Goal: Information Seeking & Learning: Check status

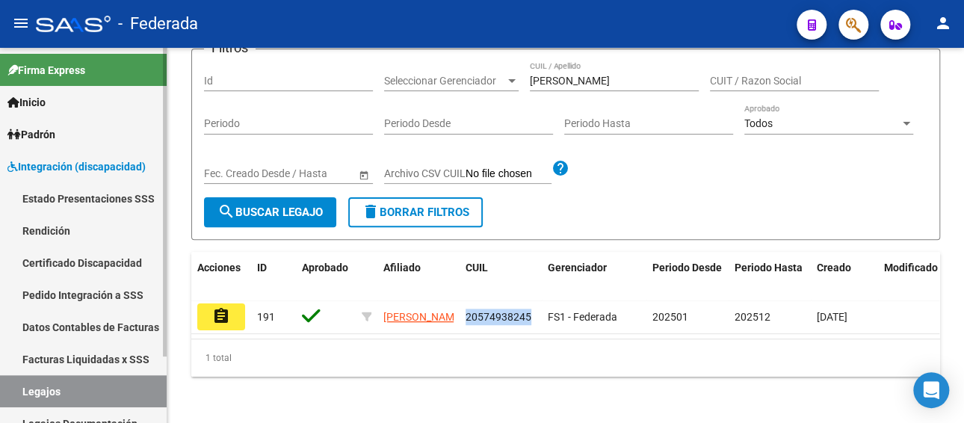
click at [108, 379] on link "Legajos" at bounding box center [83, 391] width 167 height 32
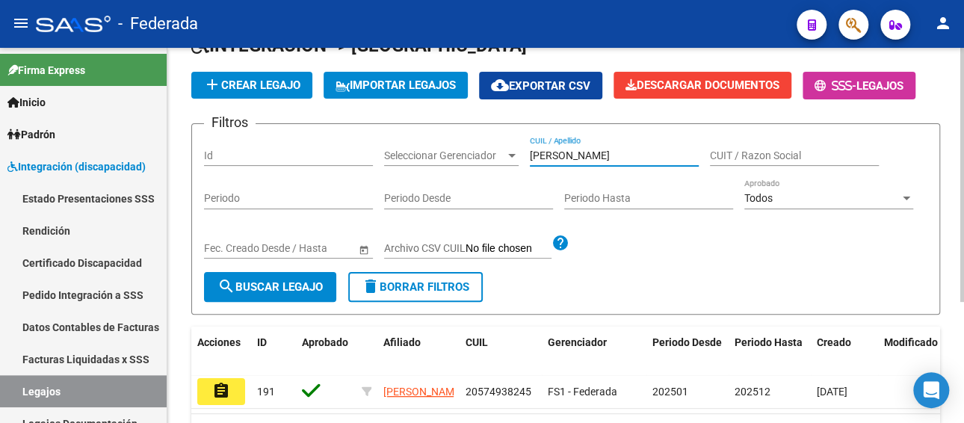
drag, startPoint x: 641, startPoint y: 153, endPoint x: 413, endPoint y: 167, distance: 228.5
click at [413, 167] on div "Filtros Id Seleccionar Gerenciador Seleccionar Gerenciador [PERSON_NAME] / Apel…" at bounding box center [566, 204] width 724 height 136
paste input "20548429766"
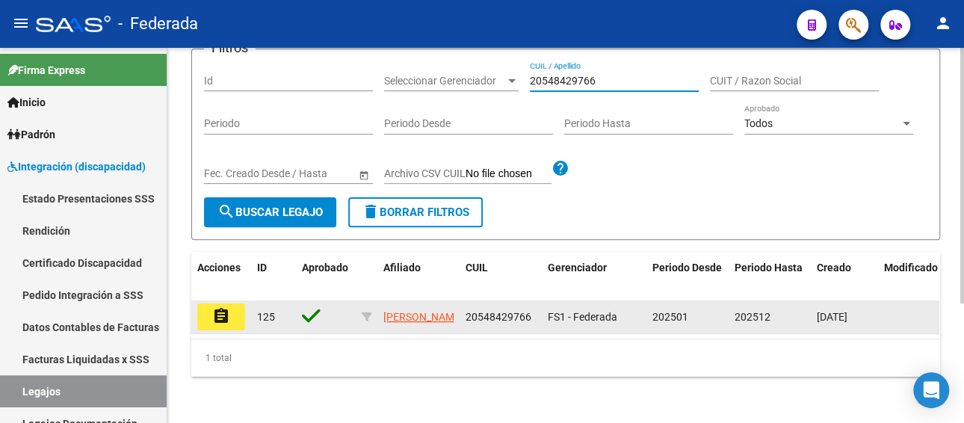
type input "20548429766"
drag, startPoint x: 531, startPoint y: 315, endPoint x: 464, endPoint y: 313, distance: 67.3
click at [464, 313] on datatable-body-cell "20548429766" at bounding box center [501, 317] width 82 height 33
copy span "20548429766"
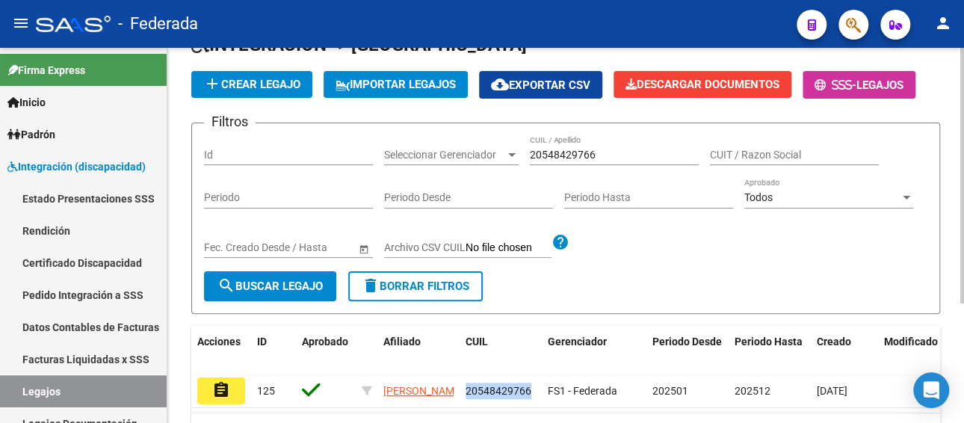
scroll to position [87, 0]
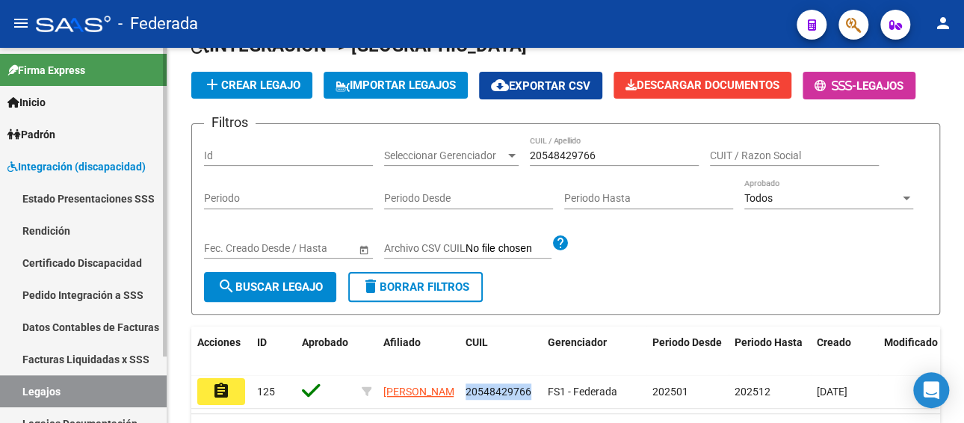
click at [68, 362] on link "Facturas Liquidadas x SSS" at bounding box center [83, 359] width 167 height 32
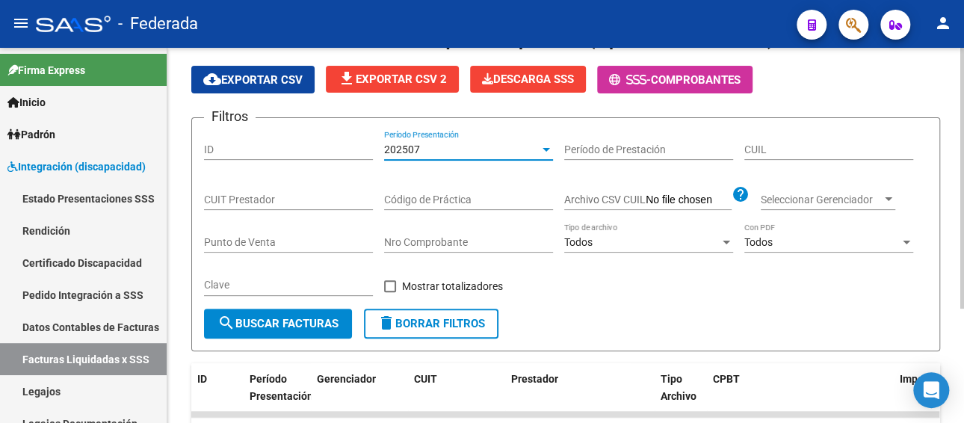
click at [456, 153] on div "202507" at bounding box center [462, 150] width 156 height 13
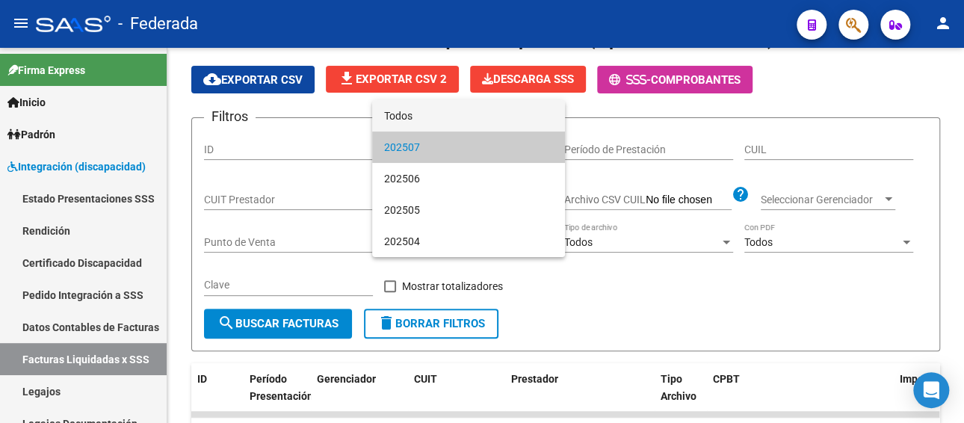
click at [448, 120] on span "Todos" at bounding box center [468, 115] width 169 height 31
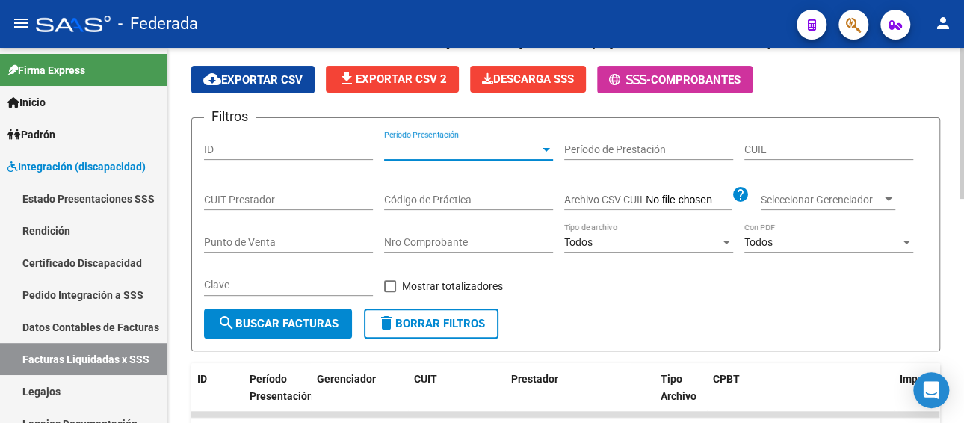
click at [770, 146] on input "CUIL" at bounding box center [829, 150] width 169 height 13
paste input "20-54842976-6"
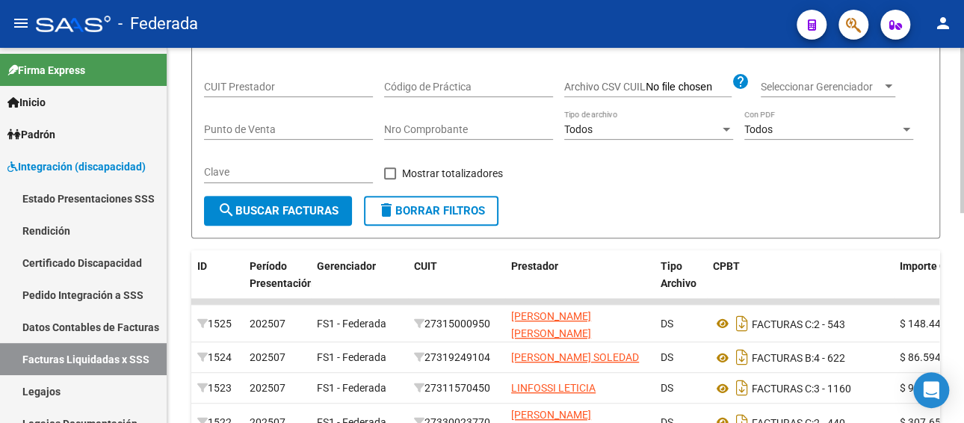
scroll to position [312, 0]
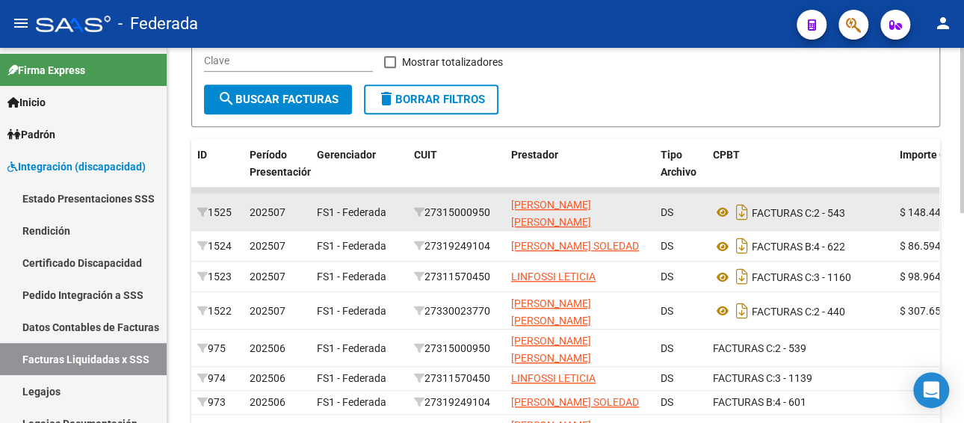
type input "20-54842976-6"
drag, startPoint x: 496, startPoint y: 209, endPoint x: 428, endPoint y: 209, distance: 68.0
click at [428, 209] on div "27315000950" at bounding box center [456, 212] width 85 height 17
copy div "27315000950"
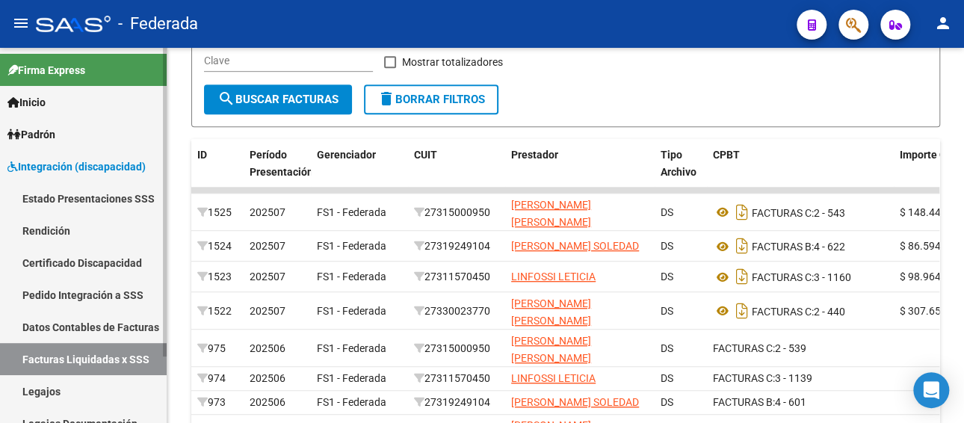
click at [39, 386] on link "Legajos" at bounding box center [83, 391] width 167 height 32
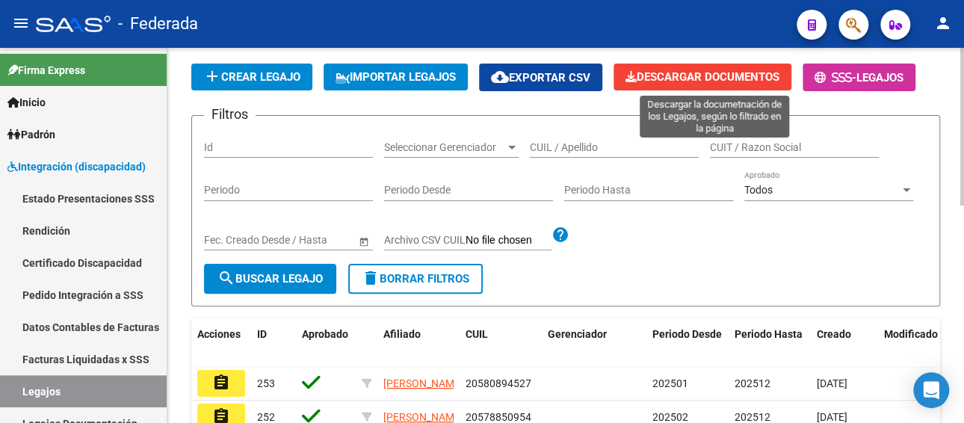
scroll to position [87, 0]
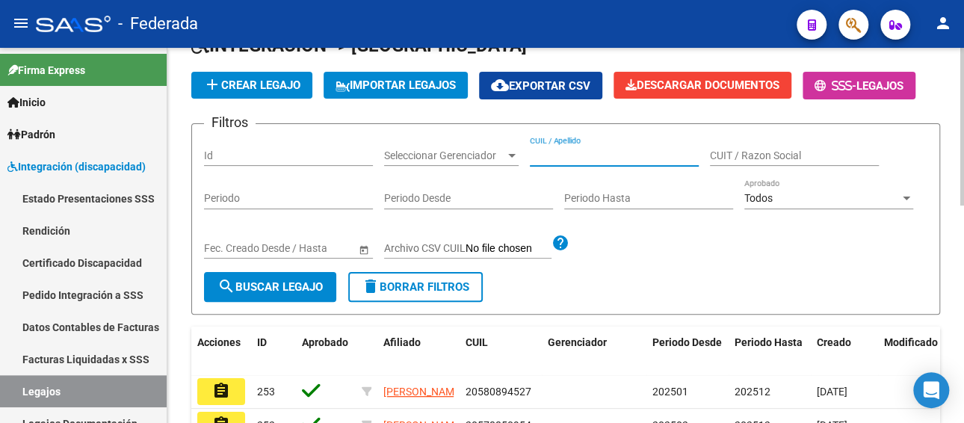
click at [606, 151] on input "CUIL / Apellido" at bounding box center [614, 156] width 169 height 13
paste input "23488532839"
type input "23488532839"
click at [267, 283] on span "search Buscar Legajo" at bounding box center [270, 286] width 105 height 13
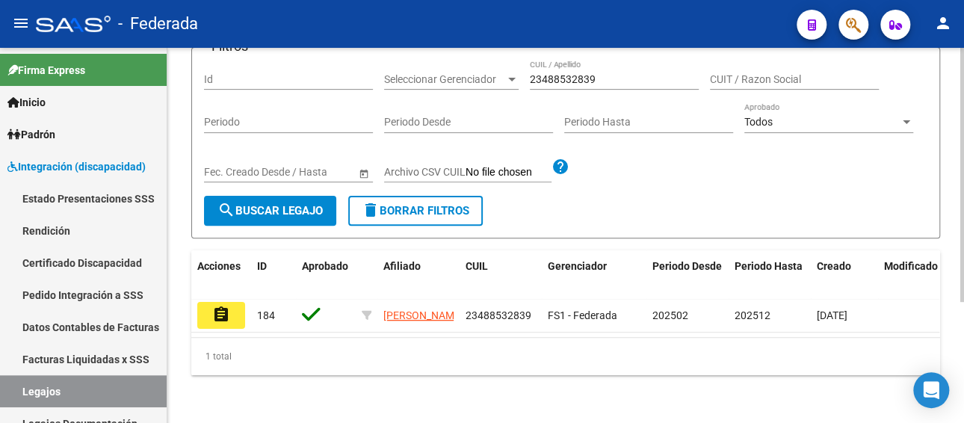
scroll to position [179, 0]
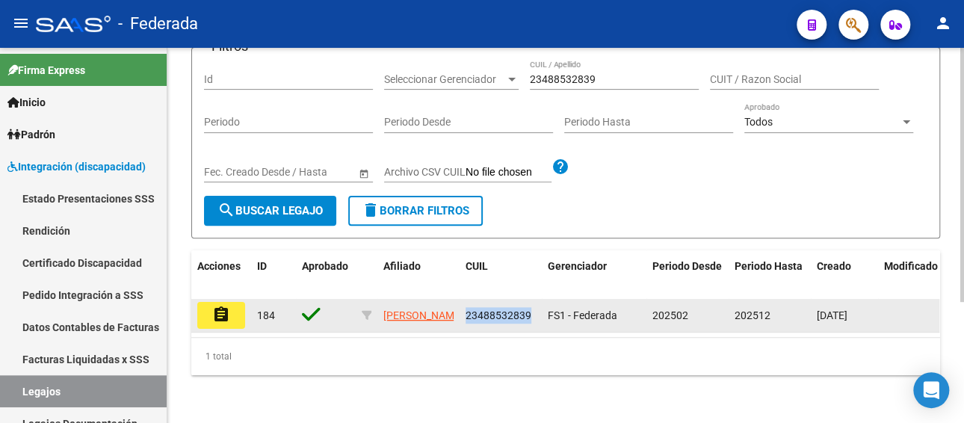
drag, startPoint x: 531, startPoint y: 300, endPoint x: 463, endPoint y: 298, distance: 68.1
click at [463, 299] on datatable-body-cell "23488532839" at bounding box center [501, 315] width 82 height 33
copy span "23488532839"
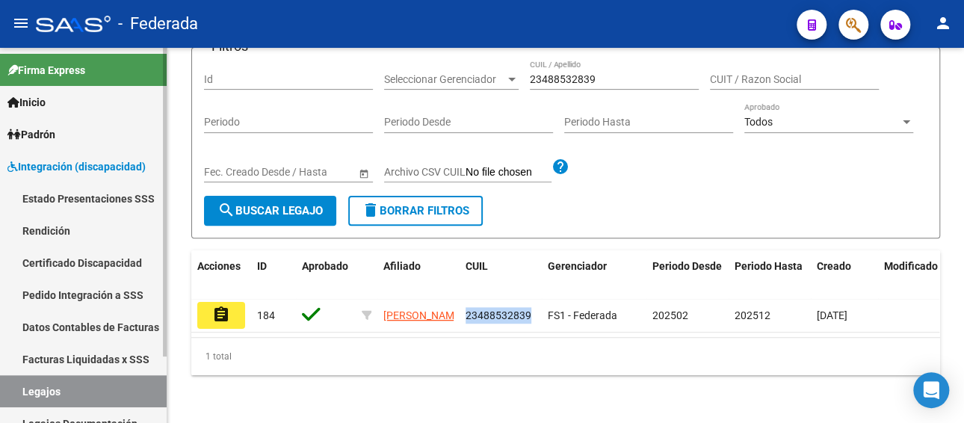
click at [106, 364] on link "Facturas Liquidadas x SSS" at bounding box center [83, 359] width 167 height 32
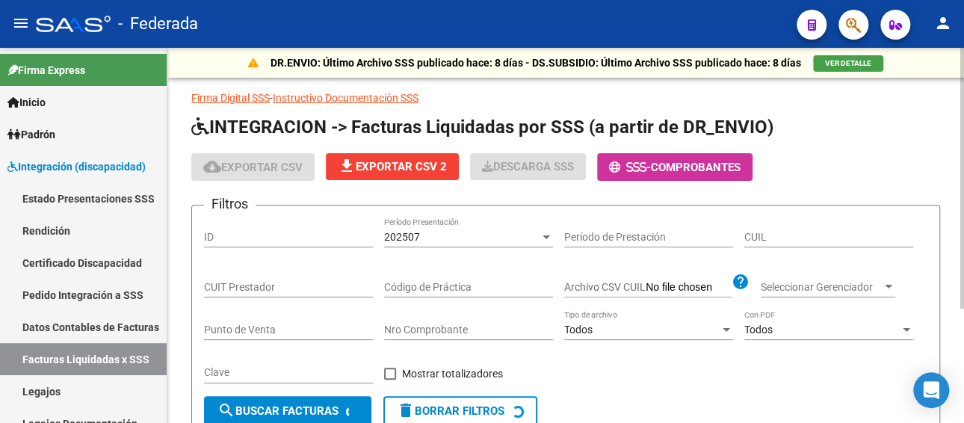
click at [418, 235] on span "202507" at bounding box center [402, 237] width 36 height 12
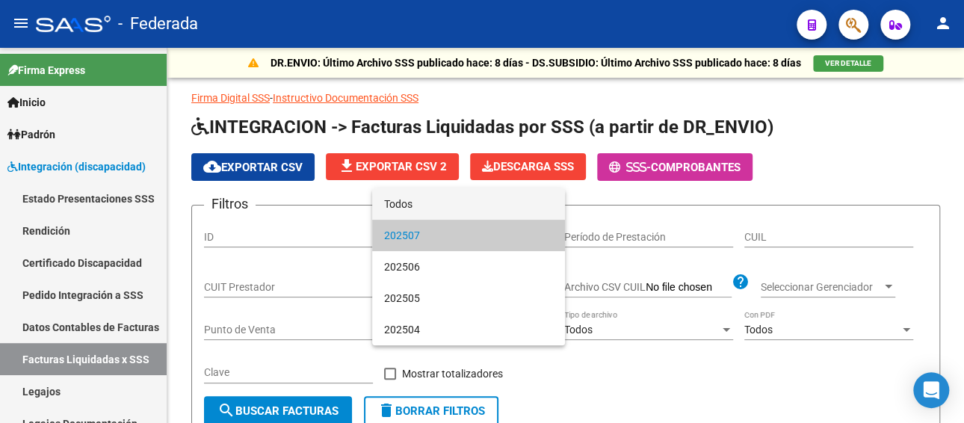
click at [428, 207] on span "Todos" at bounding box center [468, 203] width 169 height 31
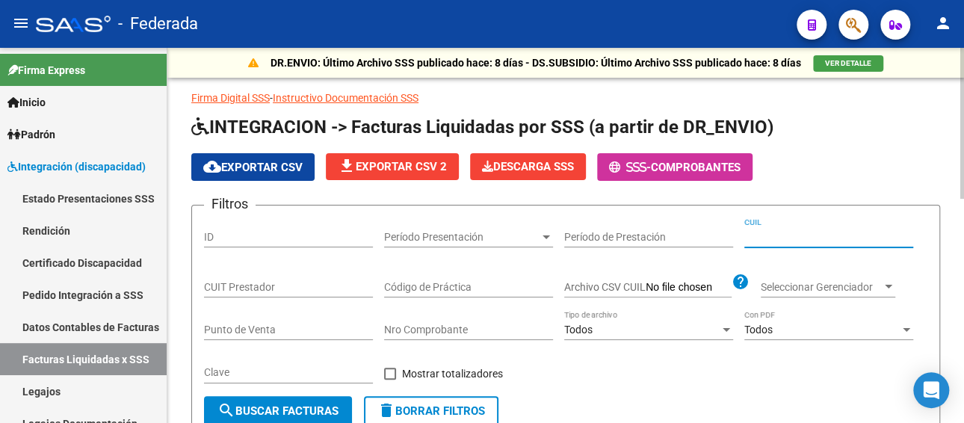
click at [813, 233] on input "CUIL" at bounding box center [829, 237] width 169 height 13
paste input "23-48853283-9"
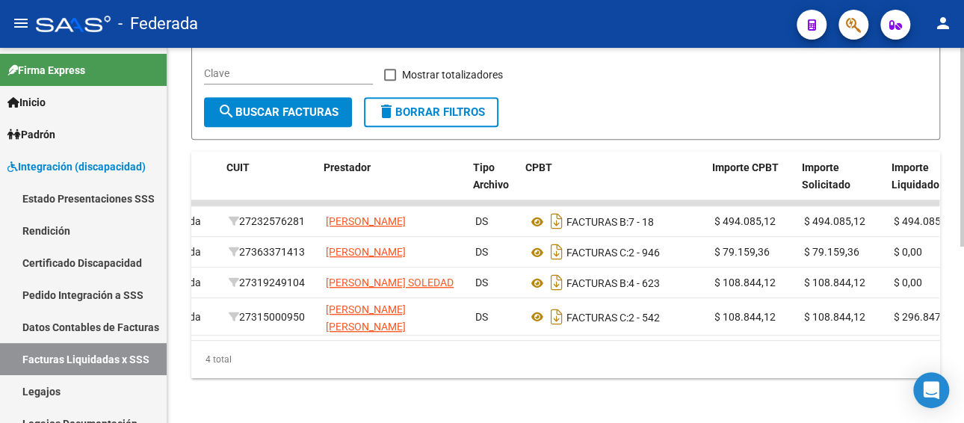
scroll to position [0, 187]
type input "23-48853283-9"
click at [54, 393] on link "Legajos" at bounding box center [83, 391] width 167 height 32
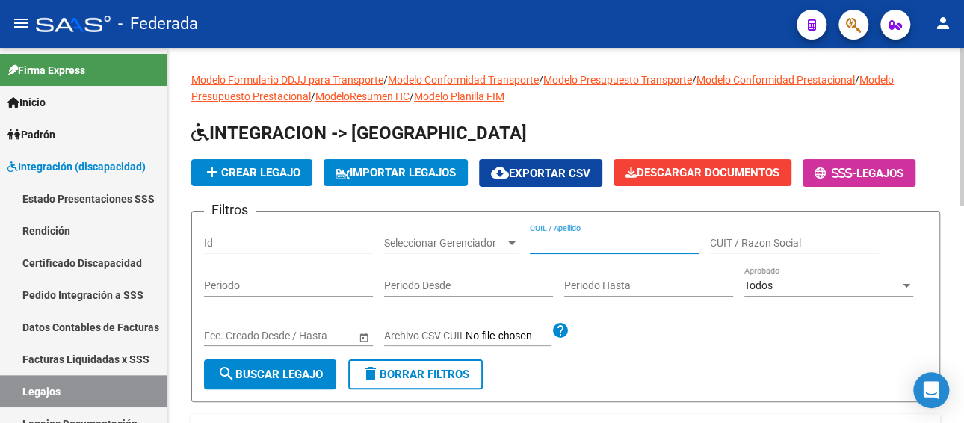
click at [569, 244] on input "CUIL / Apellido" at bounding box center [614, 243] width 169 height 13
paste input "[PERSON_NAME]"
type input "[PERSON_NAME]"
click at [274, 370] on span "search Buscar Legajo" at bounding box center [270, 374] width 105 height 13
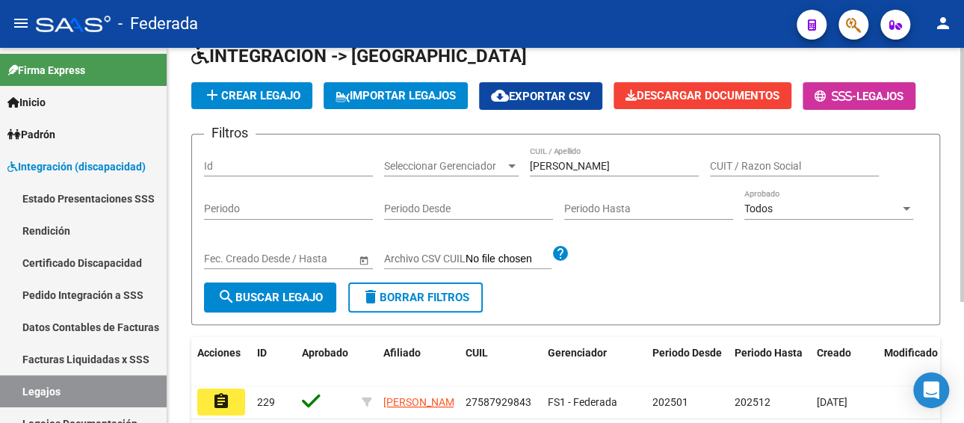
scroll to position [179, 0]
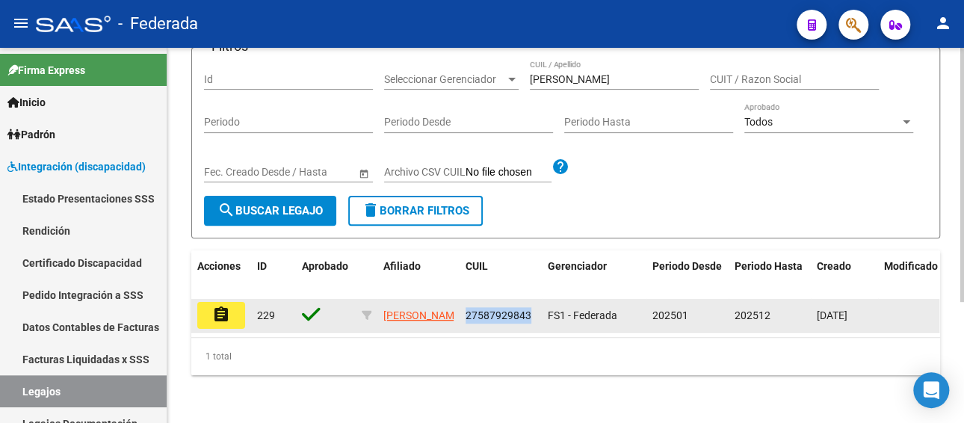
drag, startPoint x: 529, startPoint y: 301, endPoint x: 461, endPoint y: 304, distance: 68.1
click at [461, 304] on datatable-body-cell "27587929843" at bounding box center [501, 315] width 82 height 33
copy span "27587929843"
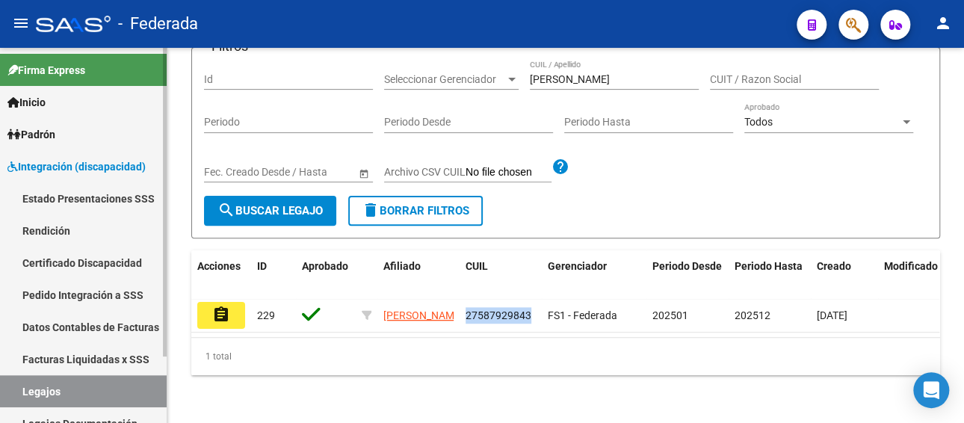
click at [109, 364] on link "Facturas Liquidadas x SSS" at bounding box center [83, 359] width 167 height 32
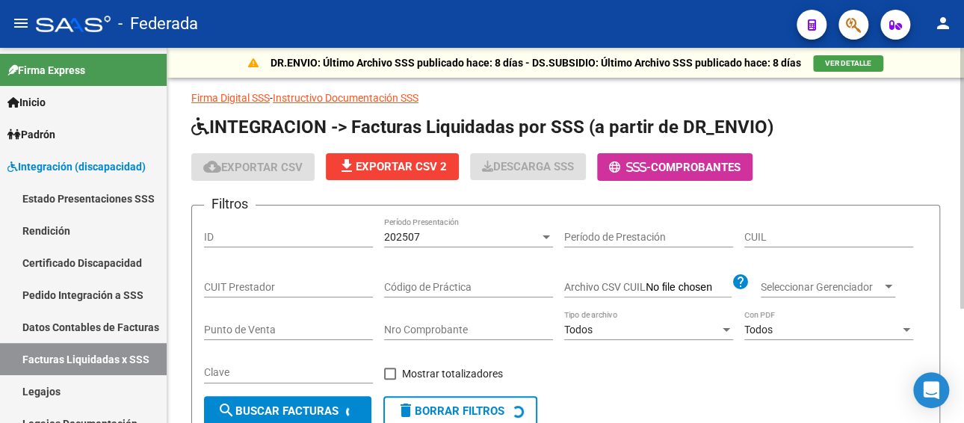
click at [418, 241] on span "202507" at bounding box center [402, 237] width 36 height 12
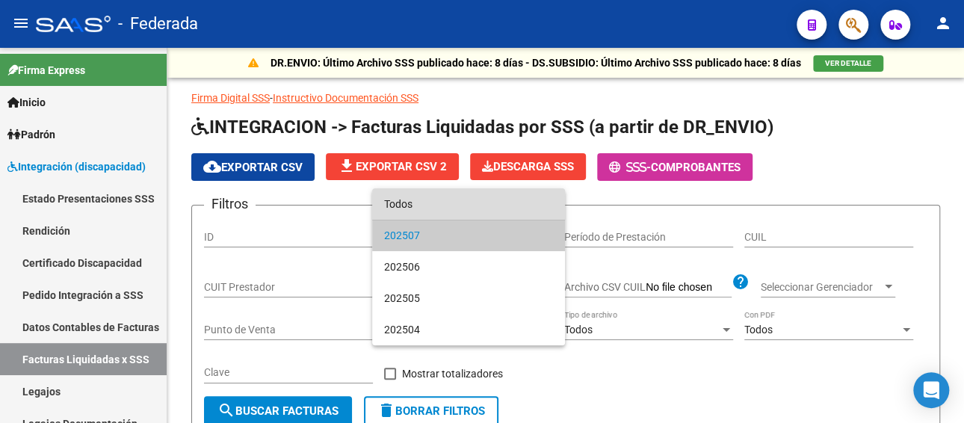
click at [423, 213] on span "Todos" at bounding box center [468, 203] width 169 height 31
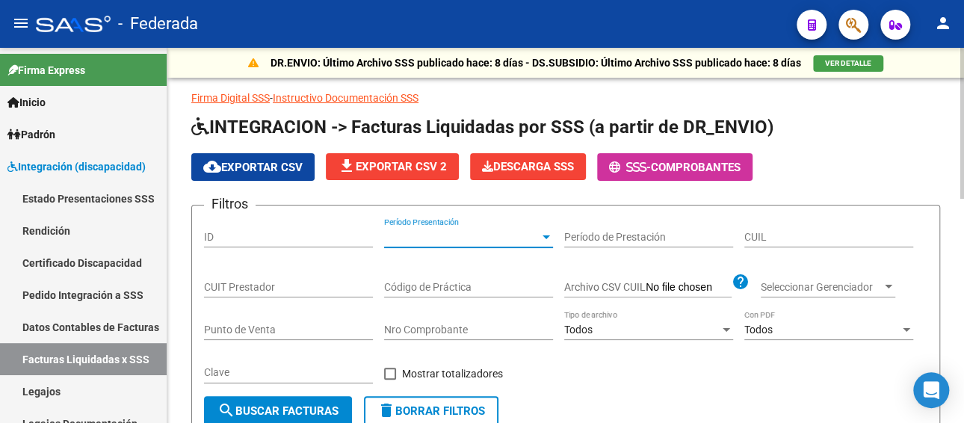
click at [817, 238] on input "CUIL" at bounding box center [829, 237] width 169 height 13
paste input "27-58792984-3"
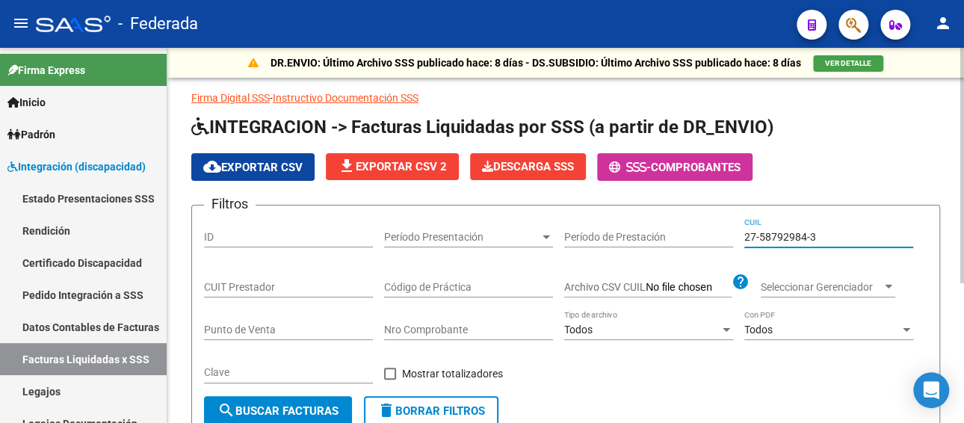
scroll to position [221, 0]
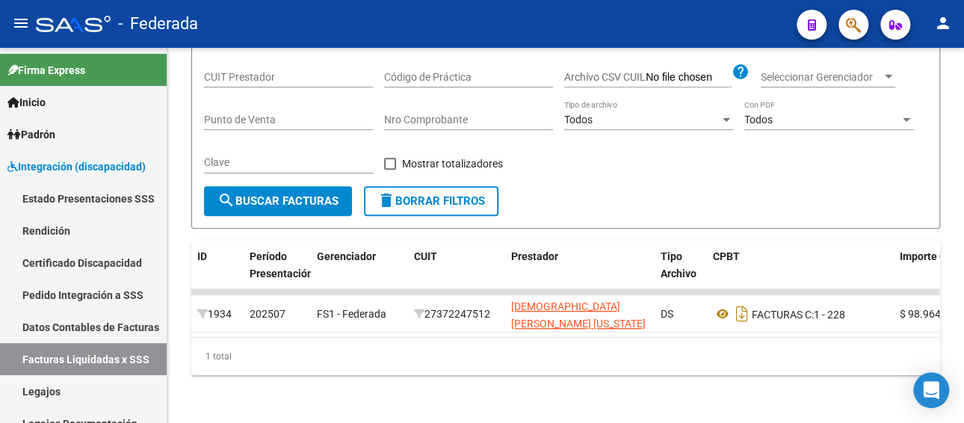
type input "27-58792984-3"
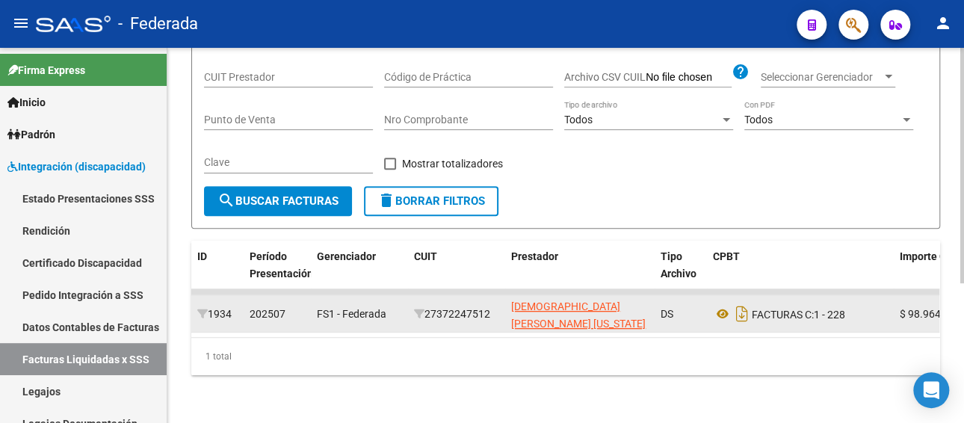
drag, startPoint x: 496, startPoint y: 300, endPoint x: 428, endPoint y: 298, distance: 68.1
click at [428, 306] on div "27372247512" at bounding box center [456, 314] width 85 height 17
copy div "27372247512"
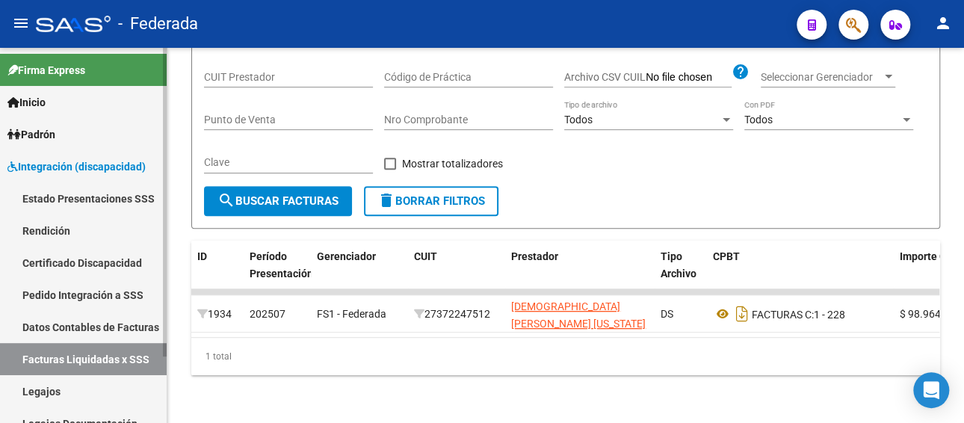
click at [46, 393] on link "Legajos" at bounding box center [83, 391] width 167 height 32
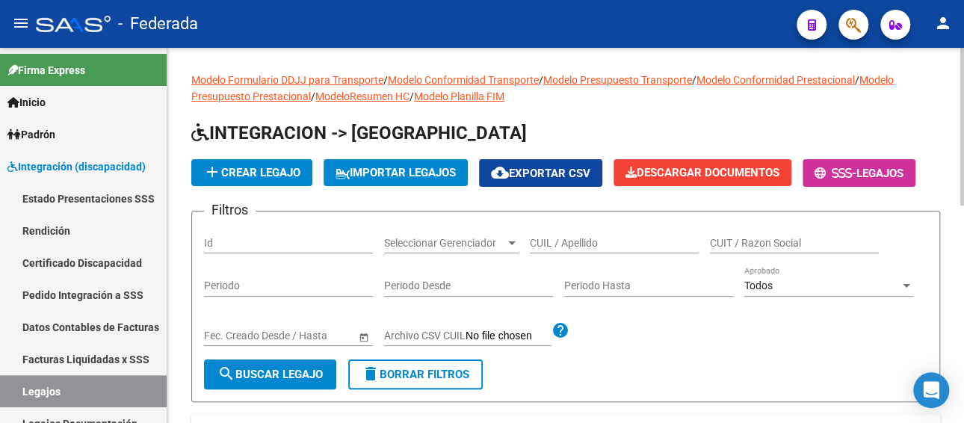
click at [568, 237] on input "CUIL / Apellido" at bounding box center [614, 243] width 169 height 13
paste input "[PERSON_NAME]"
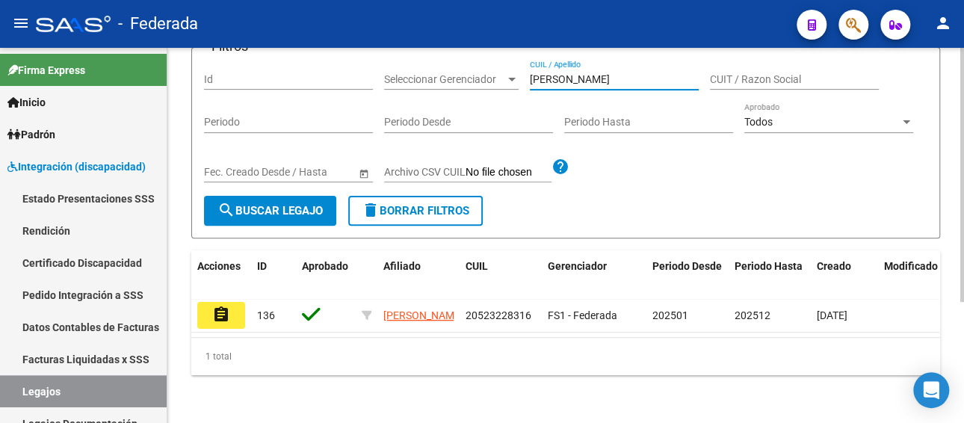
scroll to position [179, 0]
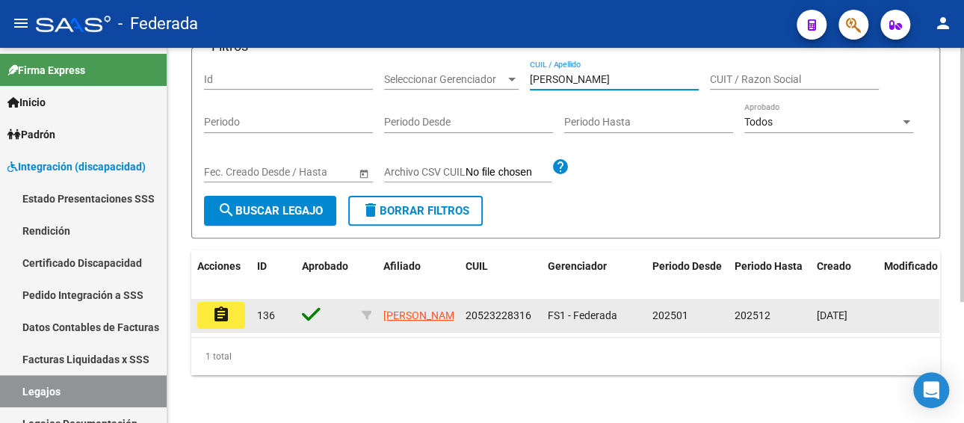
type input "[PERSON_NAME]"
drag, startPoint x: 535, startPoint y: 302, endPoint x: 457, endPoint y: 302, distance: 77.8
click at [457, 302] on div "assignment 136 [PERSON_NAME] 20523228316 FS1 - Federada 202501 202512 [DATE]" at bounding box center [699, 316] width 1016 height 34
copy div "20523228316"
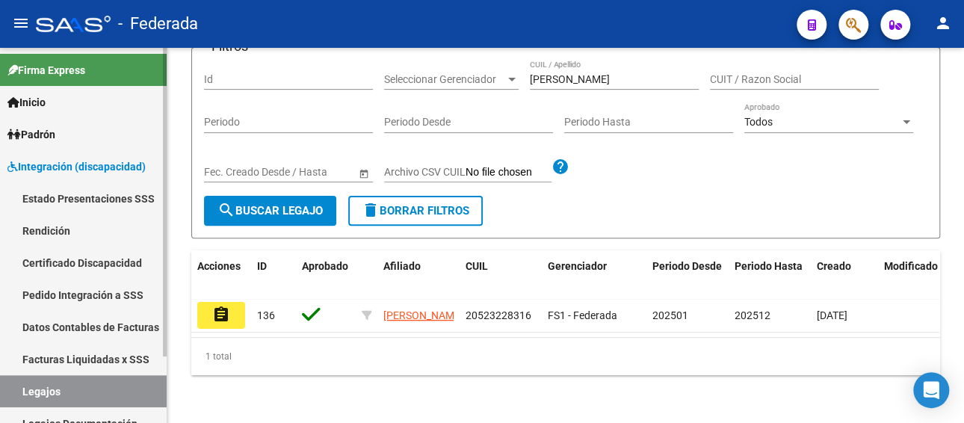
click at [79, 355] on link "Facturas Liquidadas x SSS" at bounding box center [83, 359] width 167 height 32
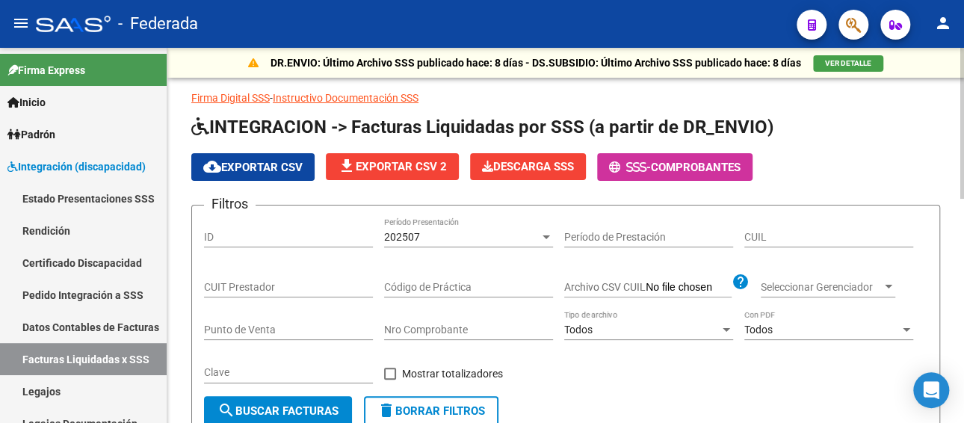
click at [442, 235] on div "202507" at bounding box center [462, 237] width 156 height 13
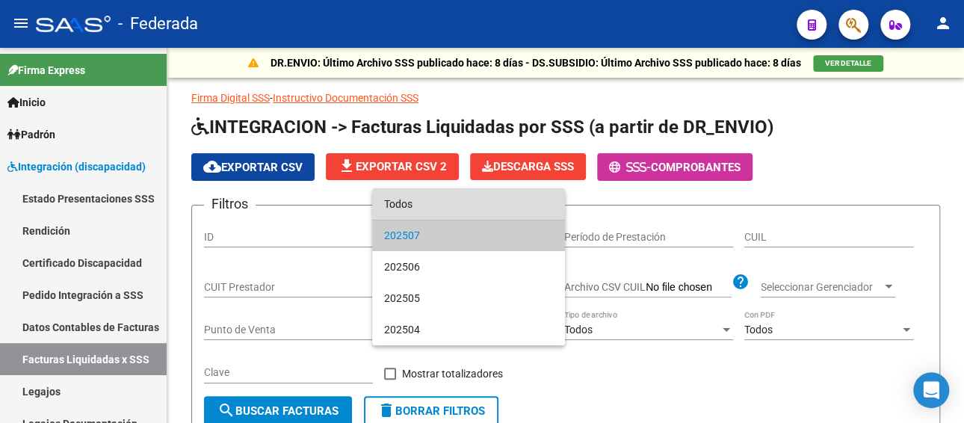
click at [438, 208] on span "Todos" at bounding box center [468, 203] width 169 height 31
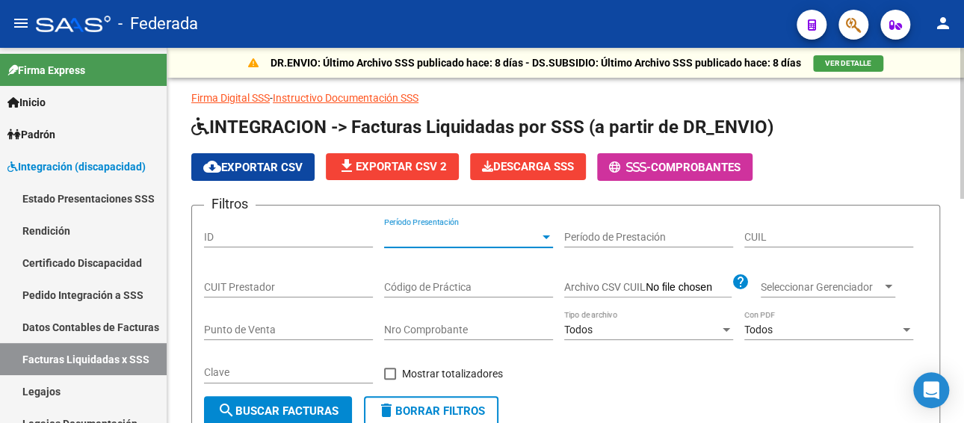
click at [789, 233] on input "CUIL" at bounding box center [829, 237] width 169 height 13
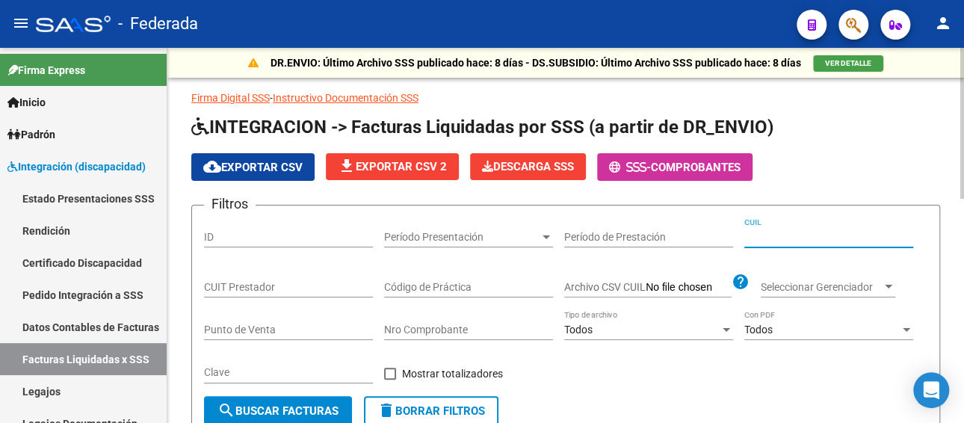
paste input "20-52322831-6"
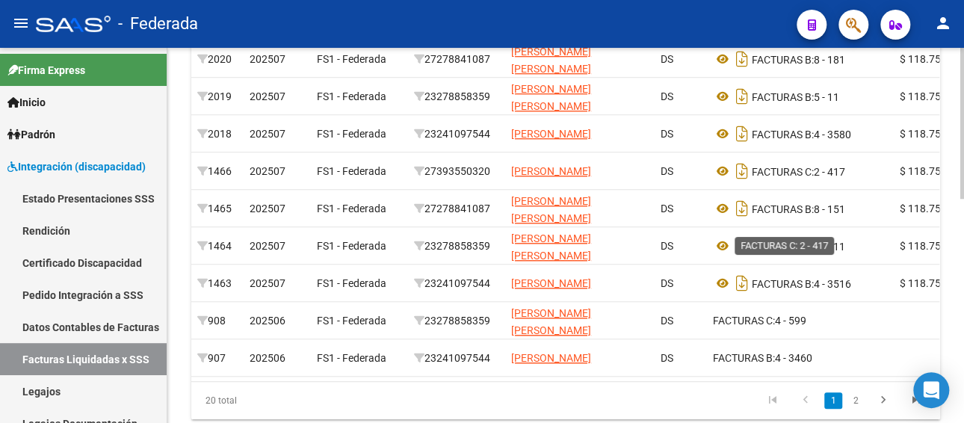
scroll to position [523, 0]
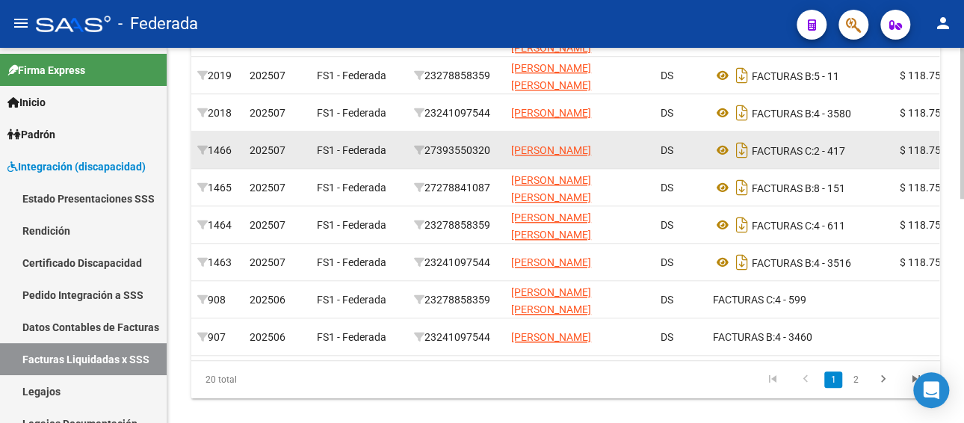
type input "20-52322831-6"
drag, startPoint x: 494, startPoint y: 149, endPoint x: 427, endPoint y: 150, distance: 67.3
click at [427, 150] on div "27393550320" at bounding box center [456, 150] width 85 height 17
copy div "27393550320"
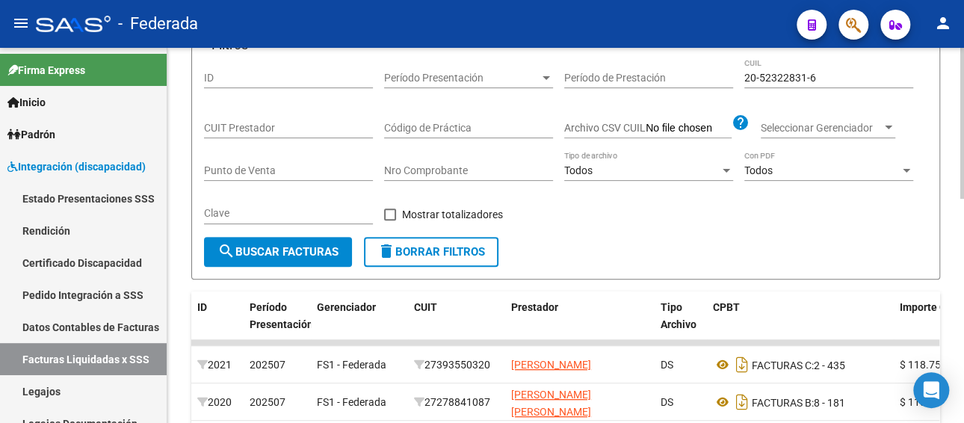
scroll to position [75, 0]
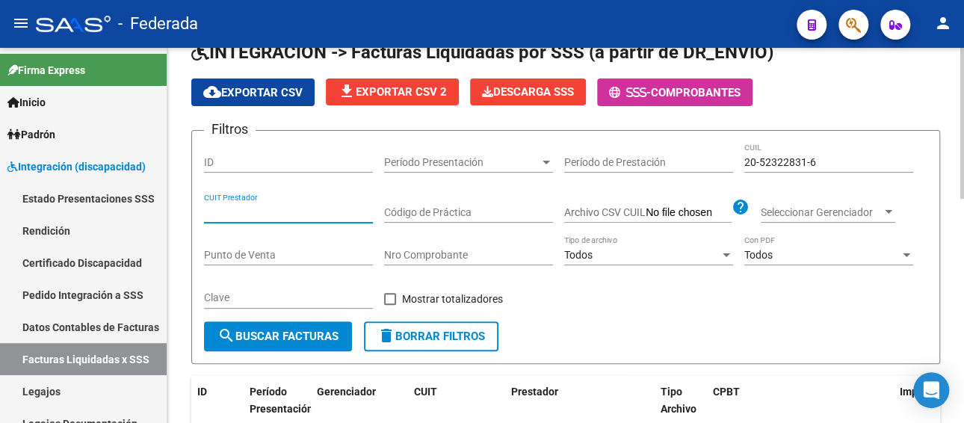
click at [298, 210] on input "CUIT Prestador" at bounding box center [288, 212] width 169 height 13
paste input "27-39355032-0"
type input "27-39355032-0"
click at [298, 346] on button "search Buscar Facturas" at bounding box center [278, 336] width 148 height 30
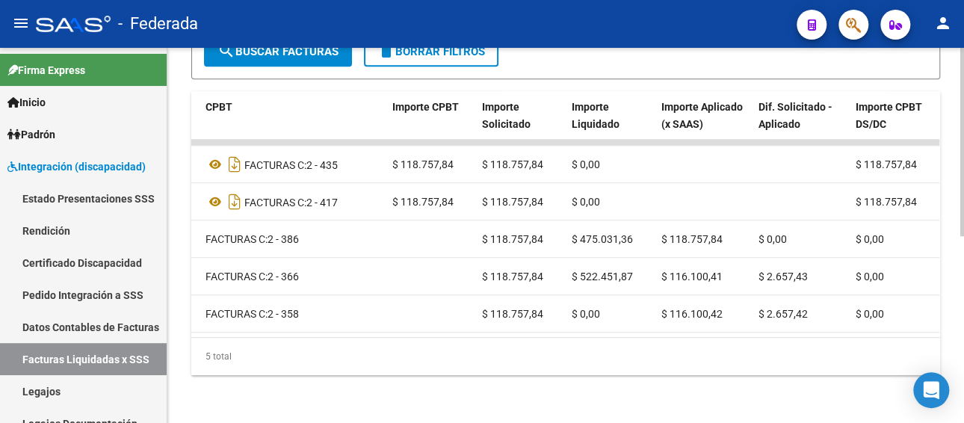
scroll to position [0, 498]
